Goal: Task Accomplishment & Management: Manage account settings

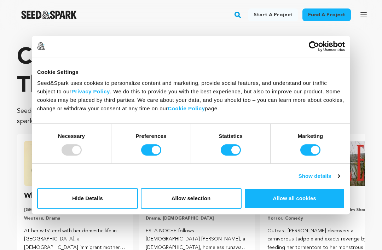
click at [364, 15] on icon "button" at bounding box center [364, 15] width 6 height 4
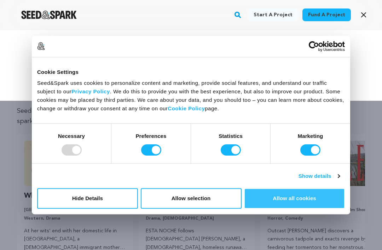
click at [291, 198] on button "Allow all cookies" at bounding box center [294, 198] width 101 height 21
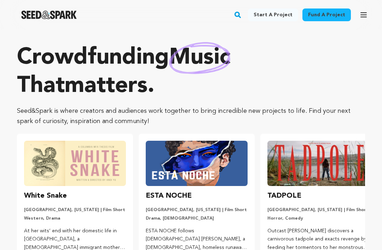
click at [363, 16] on icon "button" at bounding box center [363, 15] width 8 height 8
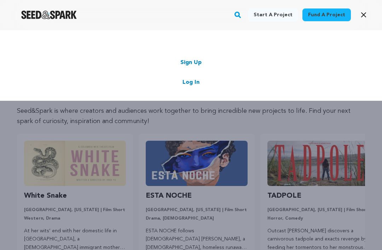
click at [198, 82] on link "Log In" at bounding box center [190, 82] width 17 height 8
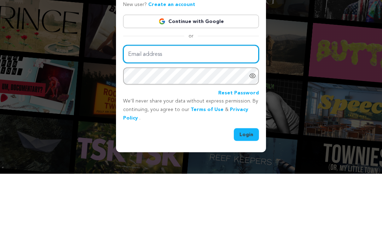
type input "plumpickerproductions@gmail.com"
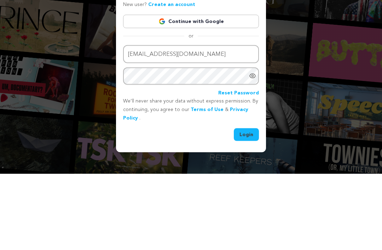
click at [246, 204] on button "Login" at bounding box center [246, 210] width 25 height 13
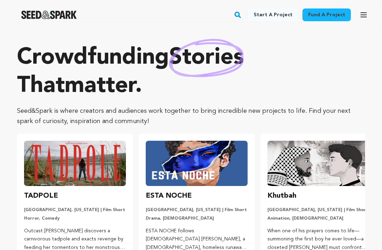
click at [362, 14] on icon "button" at bounding box center [363, 15] width 8 height 8
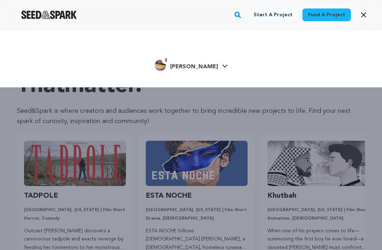
click at [203, 70] on h4 "Angie W." at bounding box center [194, 67] width 48 height 8
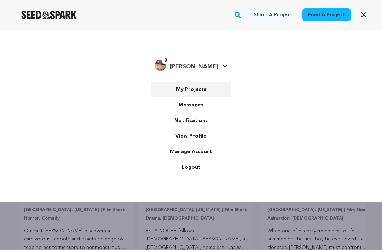
click at [202, 86] on link "My Projects" at bounding box center [190, 90] width 79 height 16
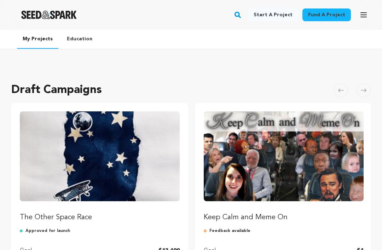
click at [137, 181] on img "Fund The Other Space Race" at bounding box center [100, 156] width 160 height 90
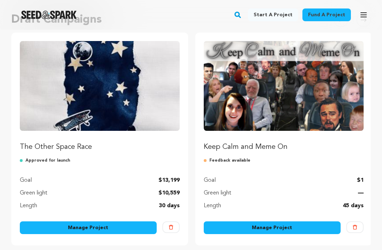
scroll to position [71, 0]
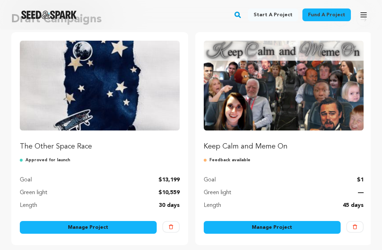
click at [117, 226] on link "Manage Project" at bounding box center [88, 227] width 137 height 13
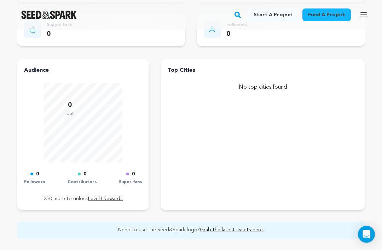
scroll to position [529, 0]
click at [104, 198] on link "Level I Rewards" at bounding box center [105, 198] width 35 height 5
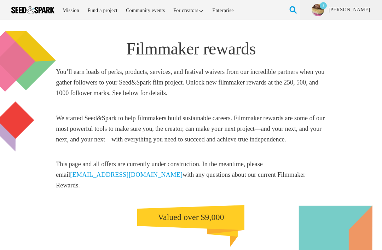
scroll to position [266, 0]
